Goal: Register for event/course

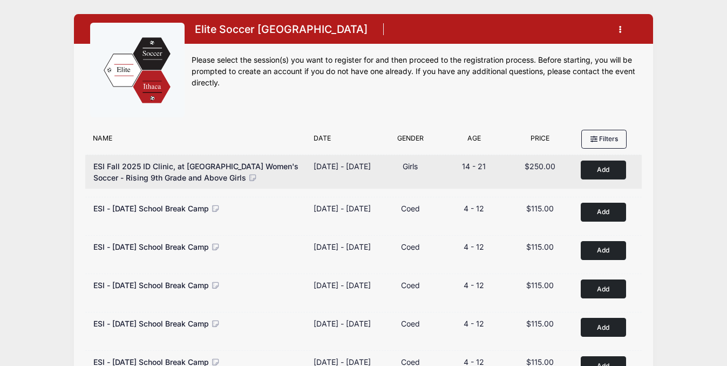
click at [609, 166] on button "Add to Cart" at bounding box center [603, 169] width 45 height 19
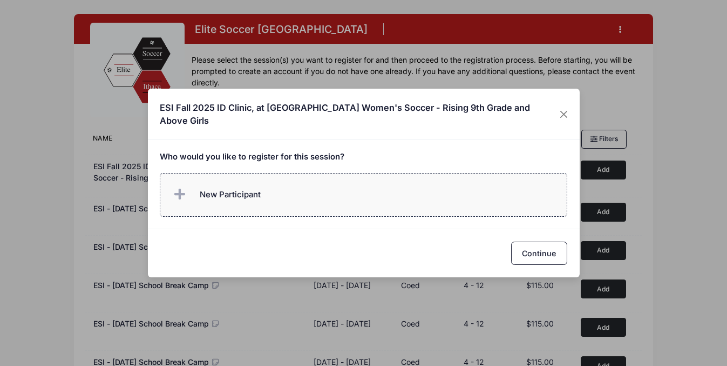
click at [247, 188] on span "New Participant" at bounding box center [230, 194] width 61 height 12
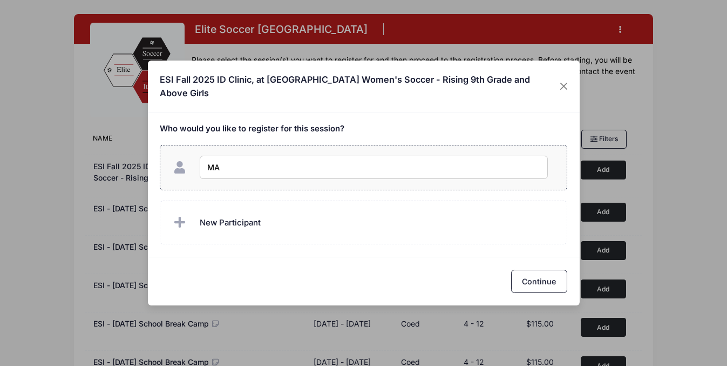
type input "M"
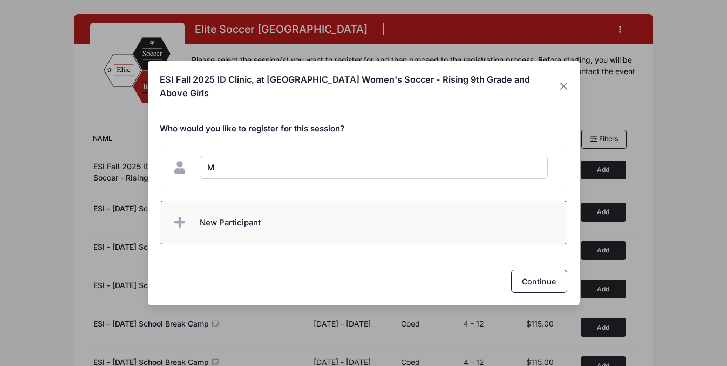
checkbox input "true"
click at [235, 220] on span "New Participant" at bounding box center [230, 223] width 61 height 12
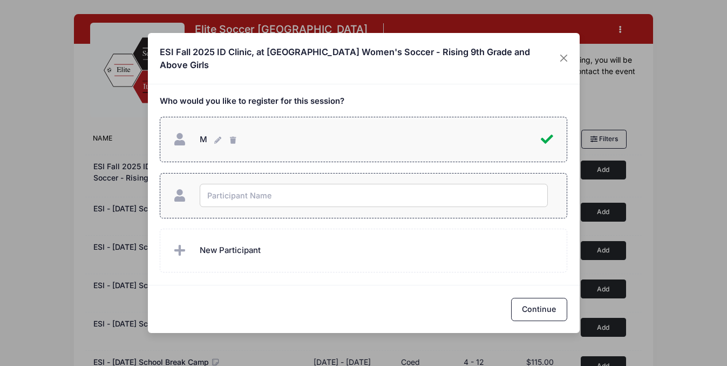
click at [235, 196] on input "text" at bounding box center [374, 195] width 348 height 23
type input "[PERSON_NAME]"
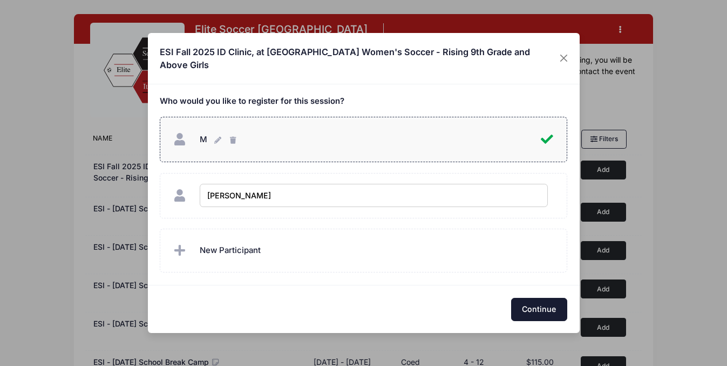
checkbox input "true"
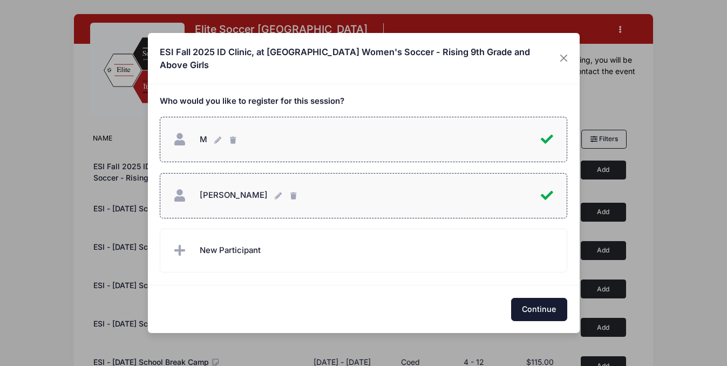
click at [531, 305] on button "Continue" at bounding box center [539, 309] width 56 height 23
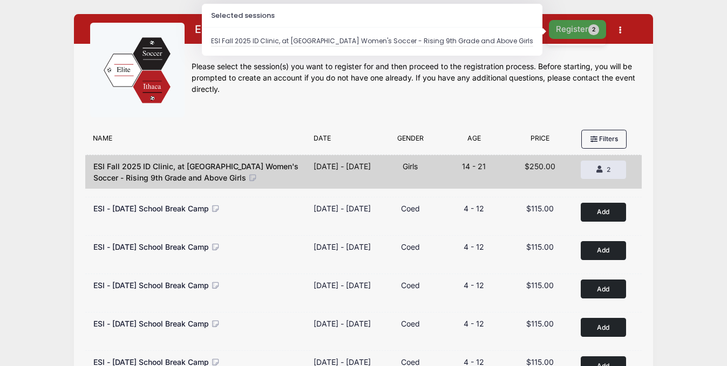
click at [567, 35] on button "Register 2" at bounding box center [577, 29] width 57 height 19
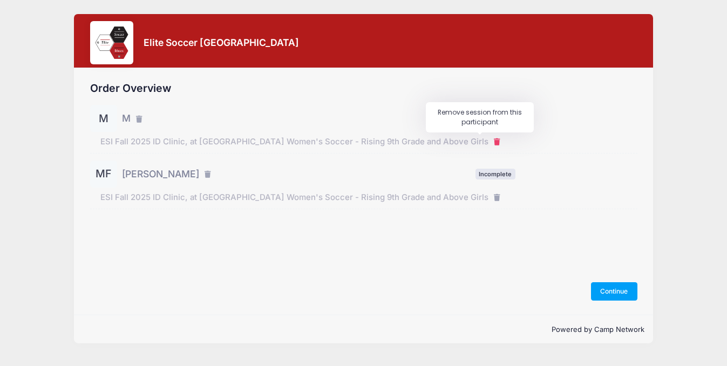
click at [494, 142] on icon "button" at bounding box center [498, 142] width 9 height 0
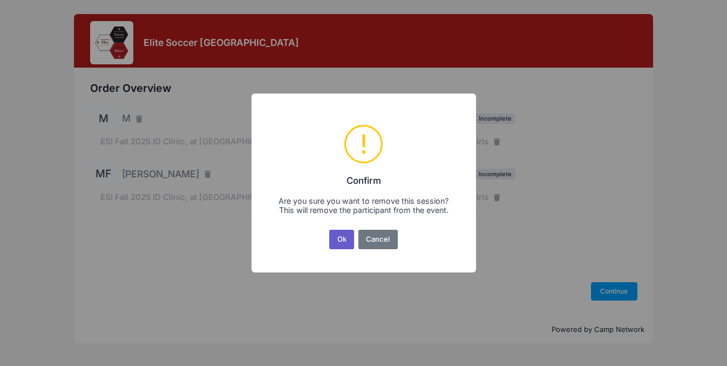
click at [339, 237] on button "Ok" at bounding box center [341, 238] width 25 height 19
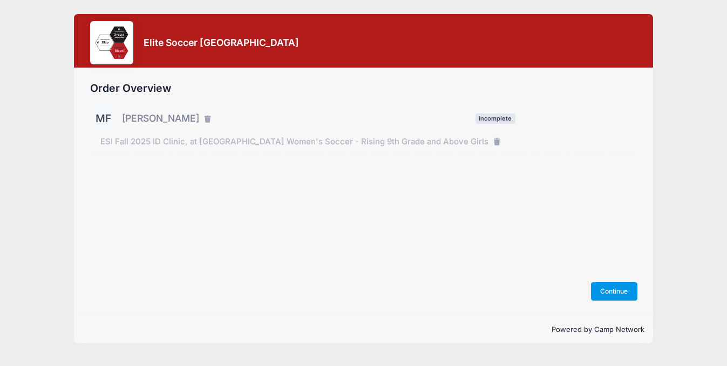
click at [620, 289] on button "Continue" at bounding box center [614, 291] width 46 height 18
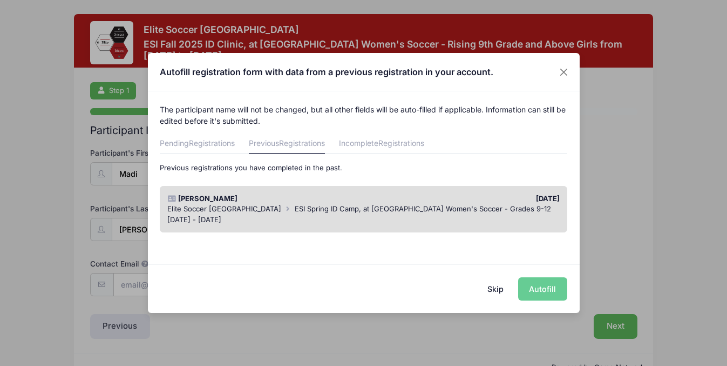
click at [542, 289] on div "Skip Autofill" at bounding box center [364, 288] width 432 height 48
click at [281, 147] on link "Previous Registrations" at bounding box center [287, 143] width 76 height 19
click at [220, 207] on span "Elite Soccer [GEOGRAPHIC_DATA]" at bounding box center [224, 208] width 114 height 9
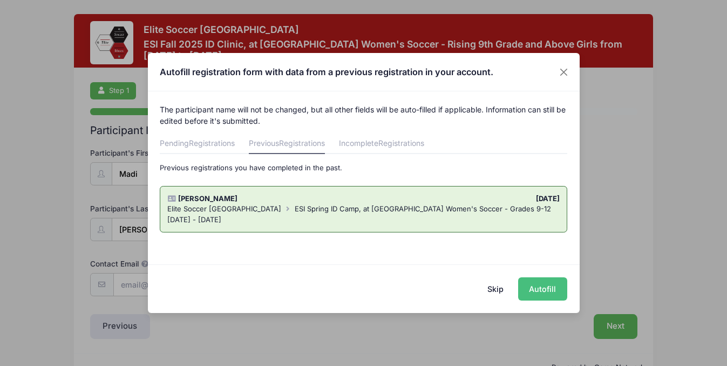
click at [537, 283] on button "Autofill" at bounding box center [542, 288] width 49 height 23
type input "madifg2027@gmail.com"
type input "04/07/2009"
select select "Female"
select select "Sophomore"
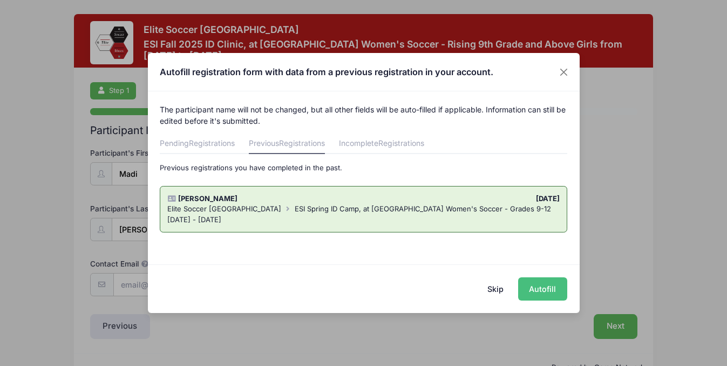
select select "Wide Defender"
type input "Florida Premier FC ECNL 09"
select select "ECNL"
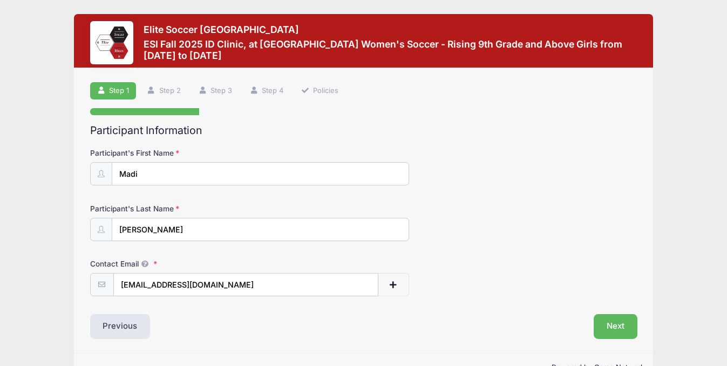
scroll to position [29, 0]
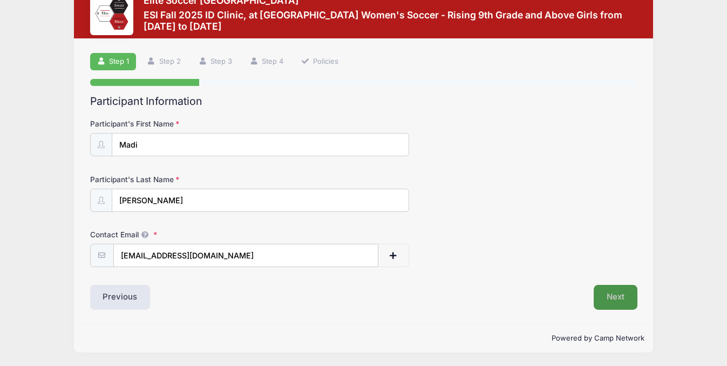
click at [618, 295] on button "Next" at bounding box center [616, 297] width 44 height 25
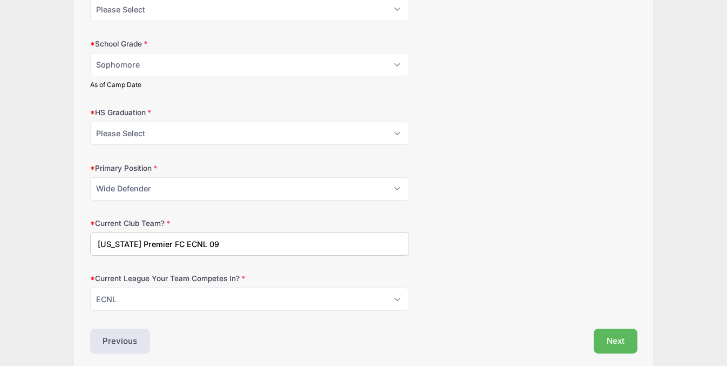
scroll to position [263, 0]
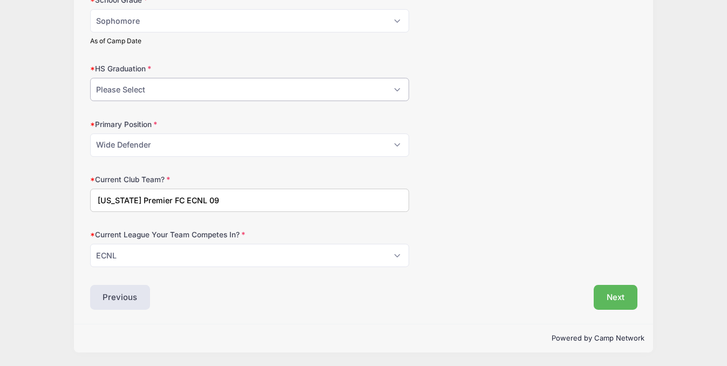
click at [168, 90] on select "Please Select 2021 2022 2023 2024 2025 2026 2027 2028 2029 2030" at bounding box center [250, 89] width 320 height 23
click at [155, 19] on select "Please Select Freshman Sophomore Junior Senior Graduated HS" at bounding box center [250, 20] width 320 height 23
select select "Junior"
click at [139, 83] on select "Please Select 2021 2022 2023 2024 2025 2026 2027 2028 2029 2030" at bounding box center [250, 89] width 320 height 23
select select "2027"
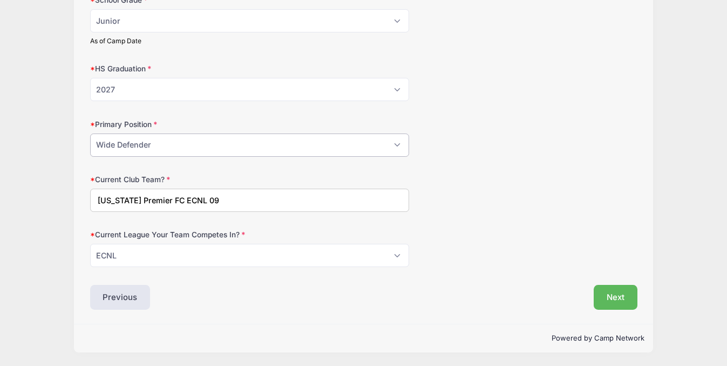
click at [131, 146] on select "Please Select GK Center Defender Wide Defender Center Midfielder Wide Forward C…" at bounding box center [250, 144] width 320 height 23
click at [156, 197] on input "Florida Premier FC ECNL 09" at bounding box center [250, 199] width 320 height 23
click at [181, 201] on input "Florida Premier FC ECNL 09" at bounding box center [250, 199] width 320 height 23
type input "Florida Premier FC 09"
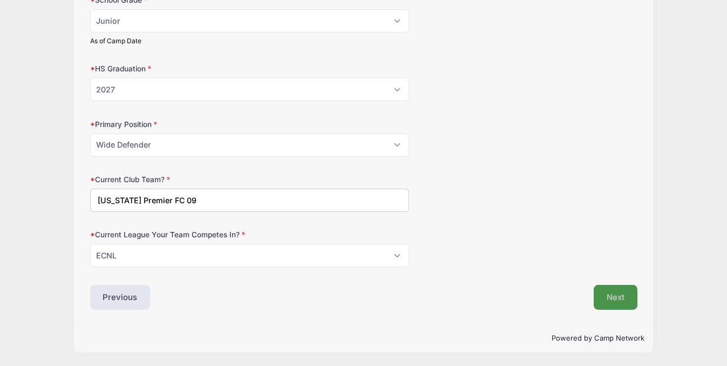
click at [610, 296] on button "Next" at bounding box center [616, 297] width 44 height 25
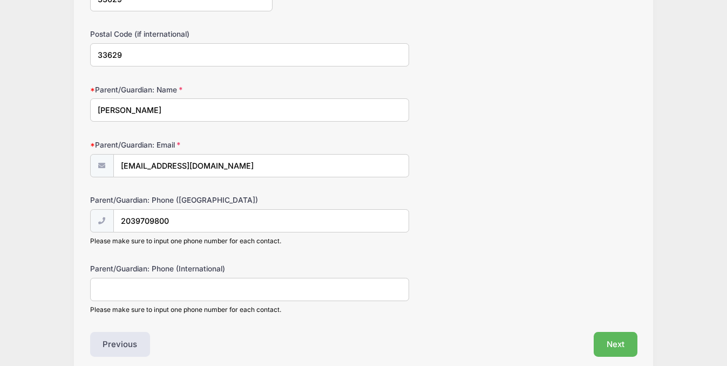
scroll to position [387, 0]
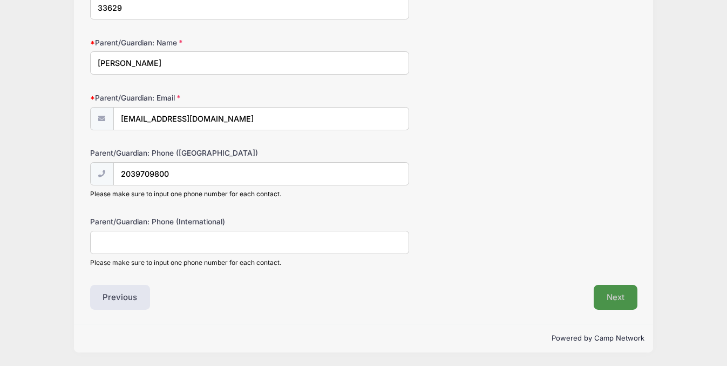
click at [612, 291] on button "Next" at bounding box center [616, 297] width 44 height 25
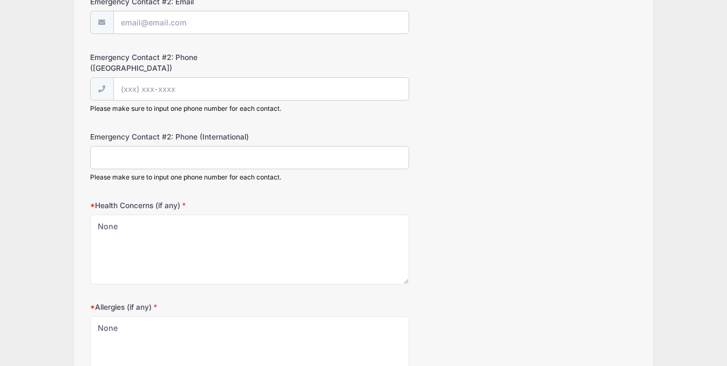
scroll to position [540, 0]
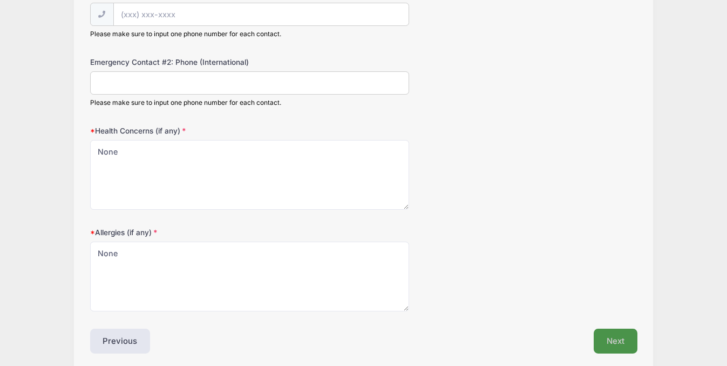
click at [625, 328] on button "Next" at bounding box center [616, 340] width 44 height 25
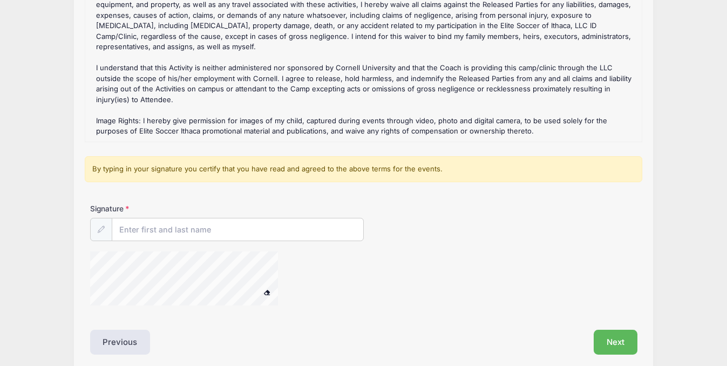
scroll to position [216, 0]
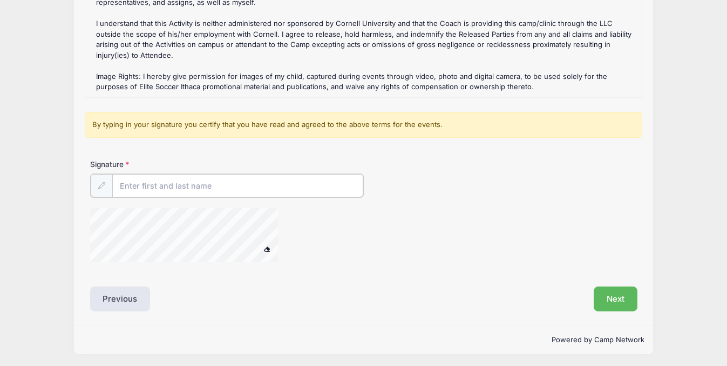
click at [137, 186] on input "Signature" at bounding box center [237, 185] width 251 height 23
type input "Gigi Fernandez"
click at [619, 302] on button "Next" at bounding box center [616, 297] width 44 height 25
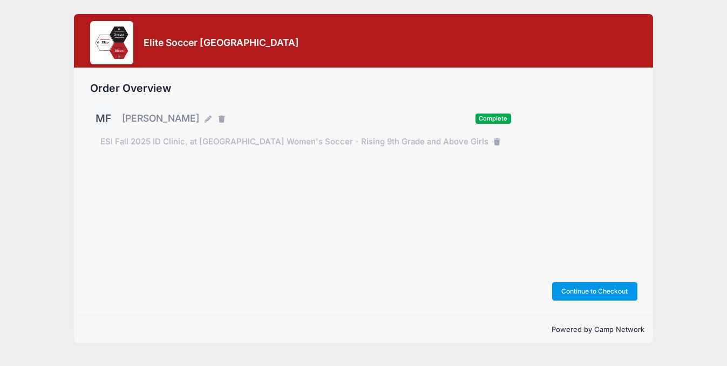
click at [586, 293] on button "Continue to Checkout" at bounding box center [594, 291] width 85 height 18
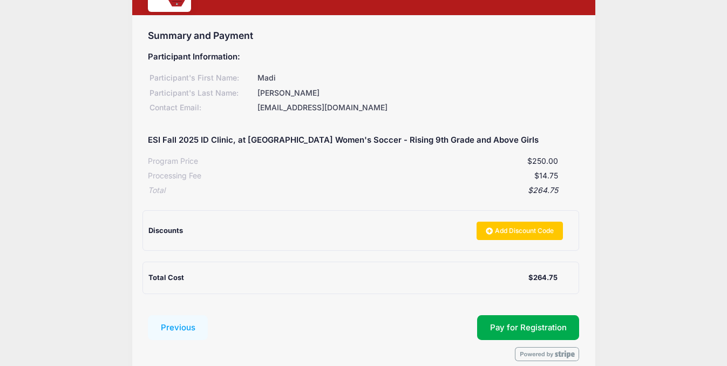
scroll to position [104, 0]
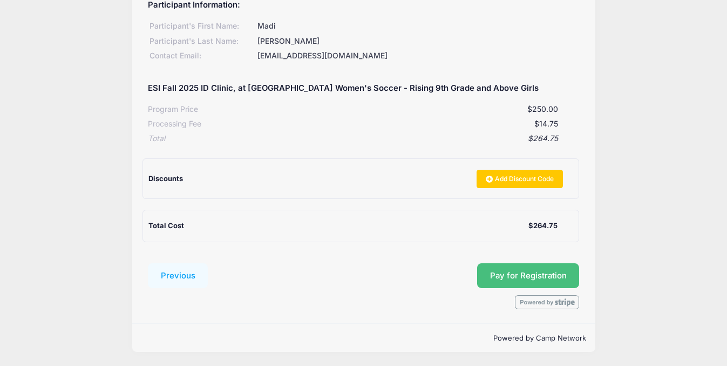
click at [533, 273] on span "Pay for Registration" at bounding box center [528, 276] width 77 height 10
